Goal: Navigation & Orientation: Find specific page/section

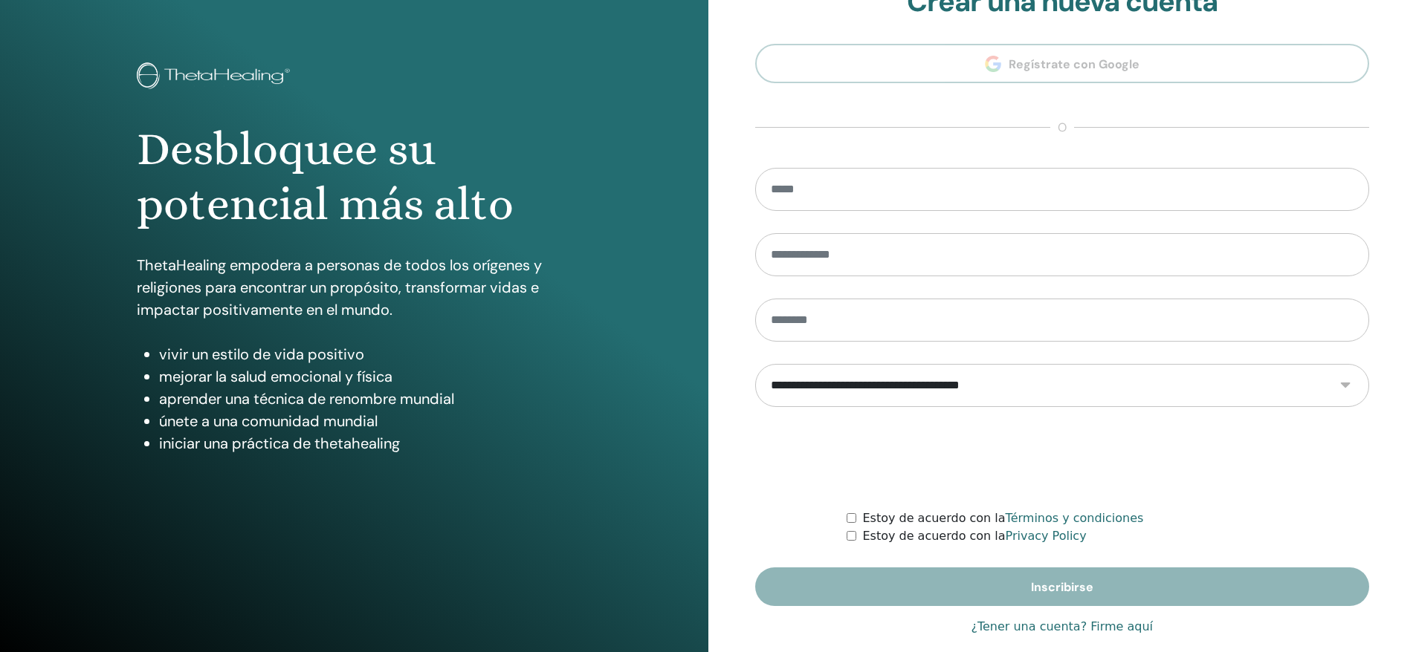
scroll to position [61, 0]
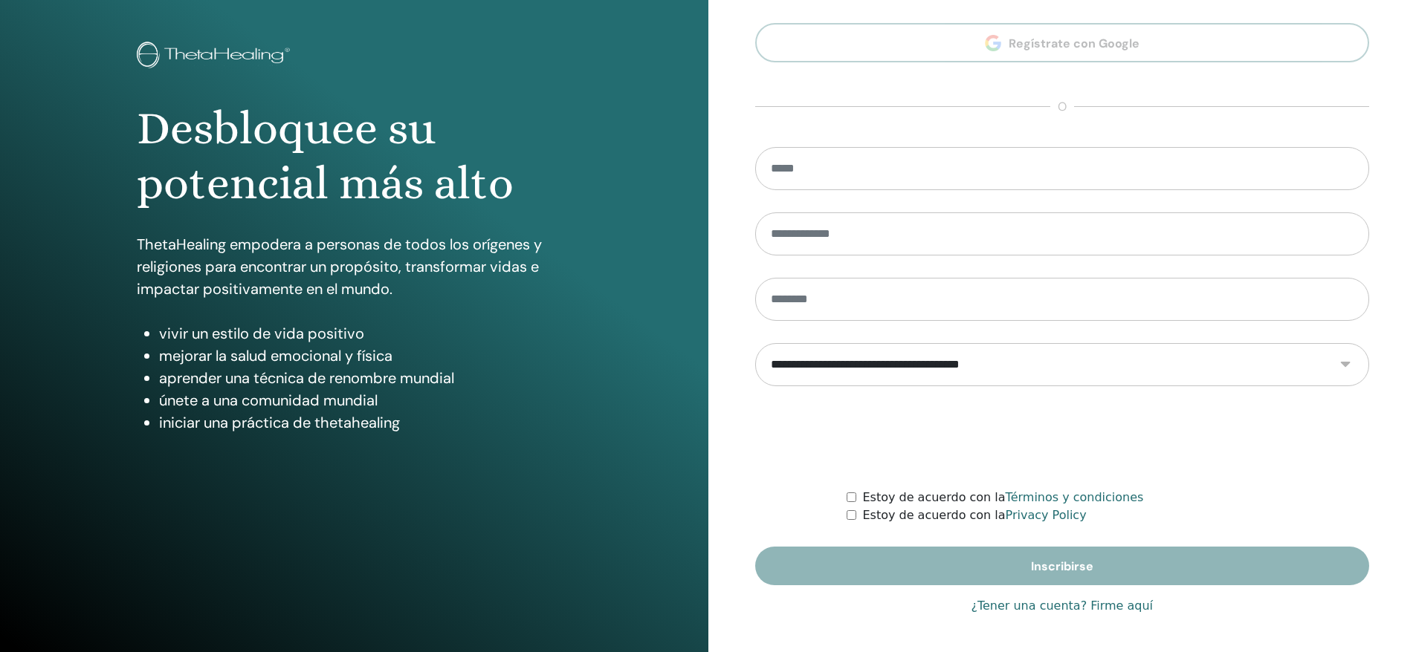
type input "**********"
click at [1040, 610] on link "¿Tener una cuenta? Firme aquí" at bounding box center [1062, 606] width 182 height 18
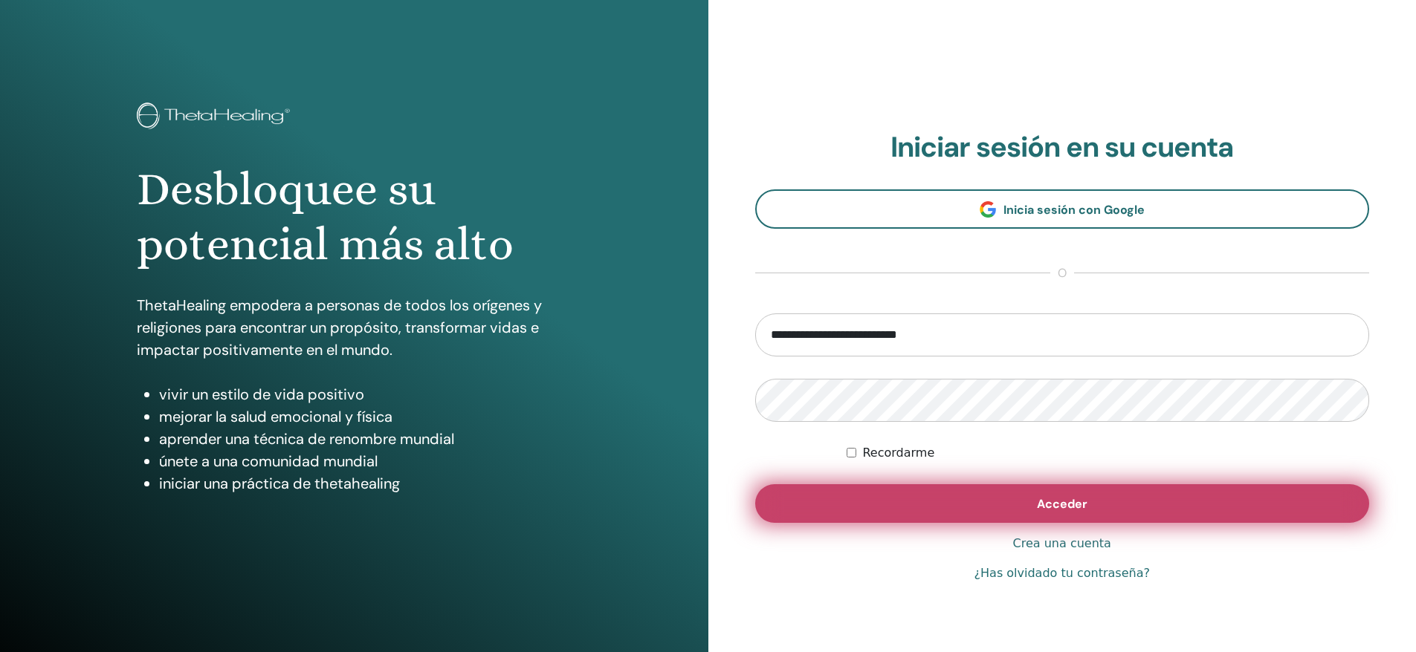
click at [1080, 506] on span "Acceder" at bounding box center [1062, 504] width 51 height 16
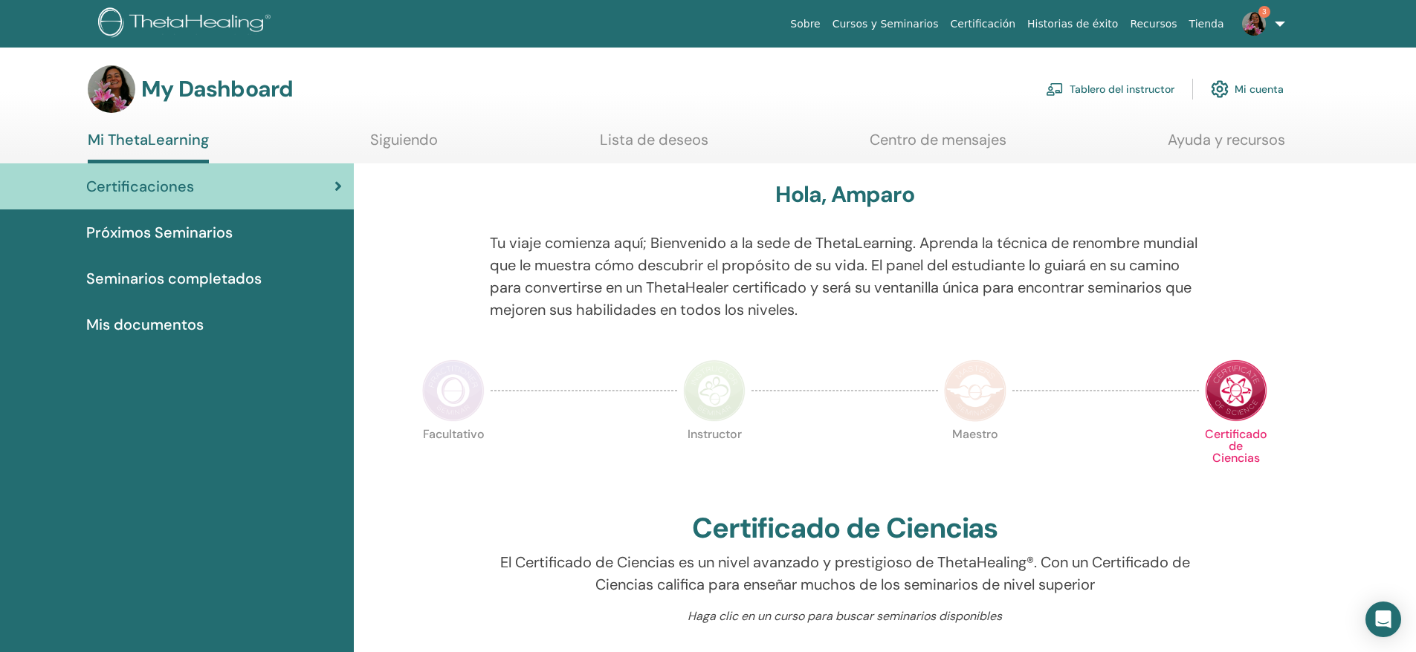
click at [1116, 88] on link "Tablero del instructor" at bounding box center [1110, 89] width 129 height 33
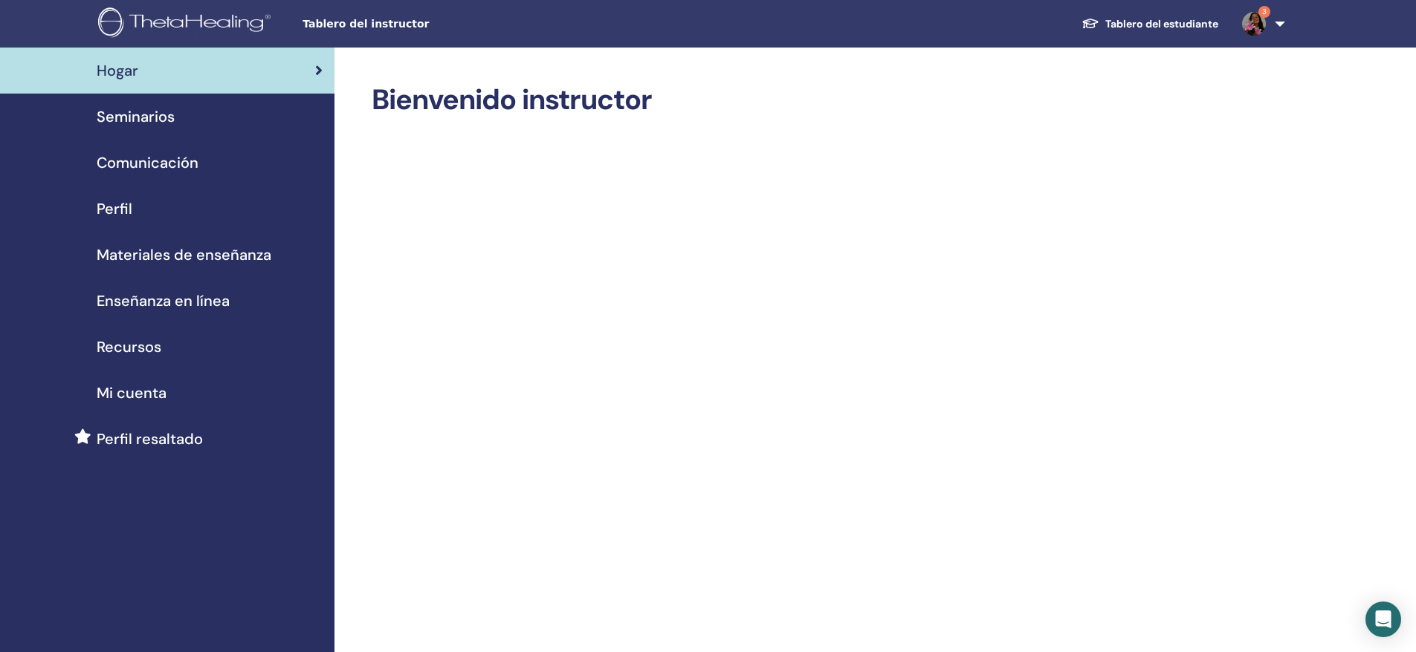
click at [143, 120] on span "Seminarios" at bounding box center [136, 117] width 78 height 22
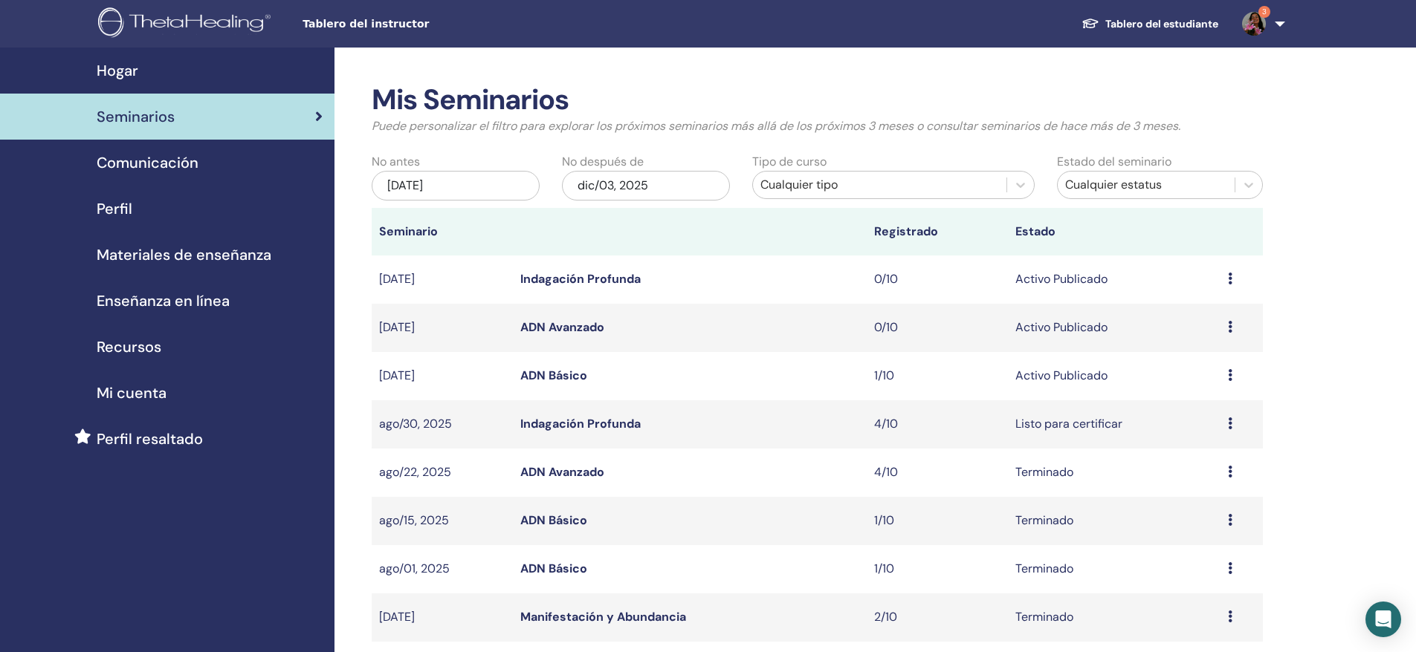
click at [531, 372] on link "ADN Básico" at bounding box center [553, 376] width 67 height 16
